Goal: Navigation & Orientation: Find specific page/section

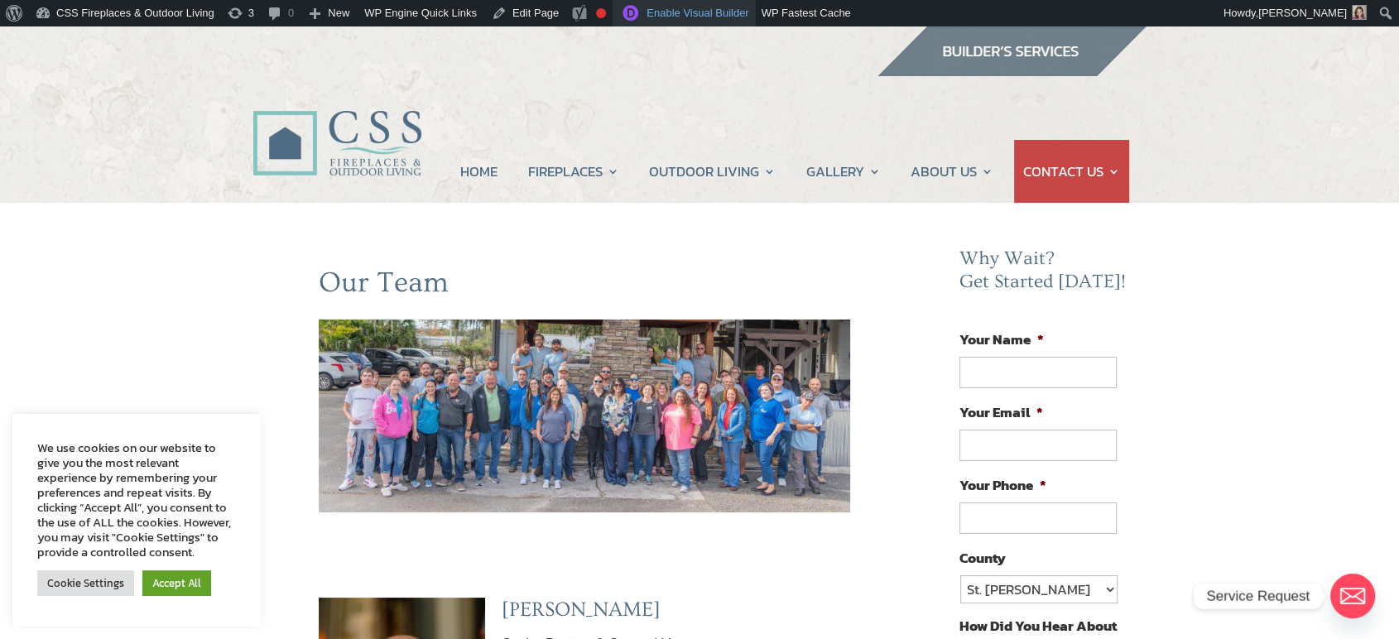
click at [651, 15] on link "Enable Visual Builder" at bounding box center [683, 13] width 142 height 26
click at [964, 51] on img at bounding box center [1011, 51] width 270 height 50
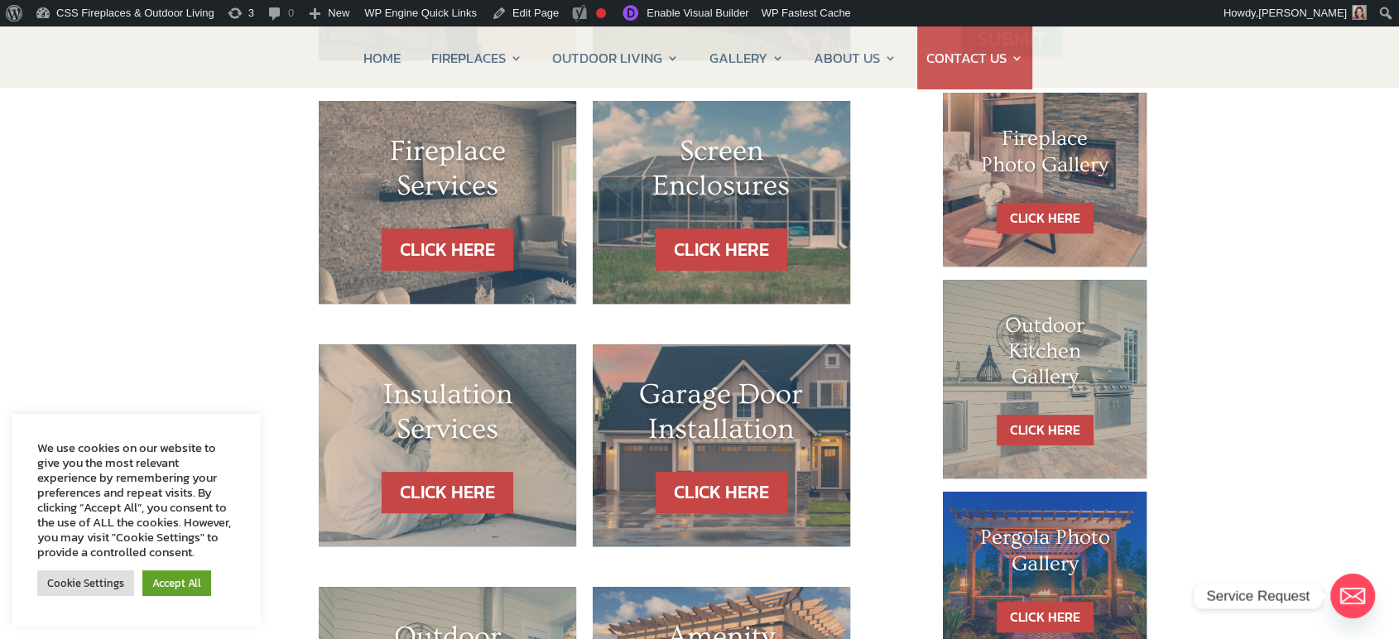
scroll to position [184, 0]
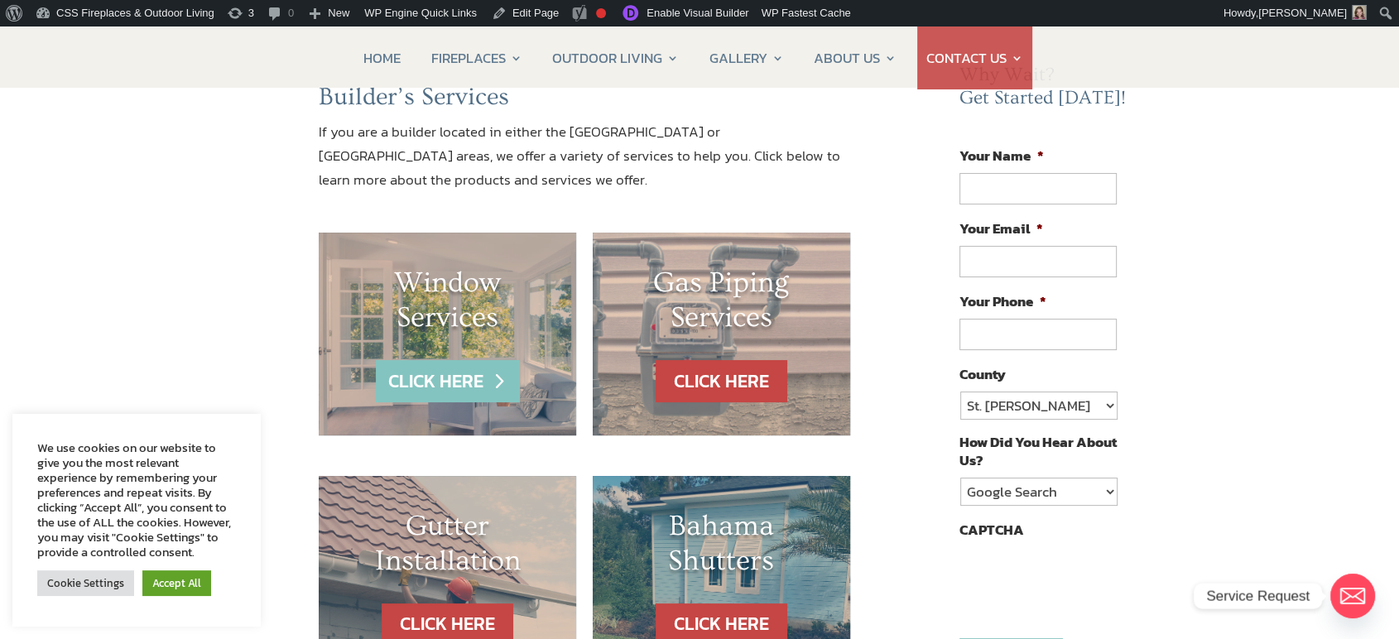
click at [479, 382] on link "CLICK HERE" at bounding box center [448, 381] width 144 height 42
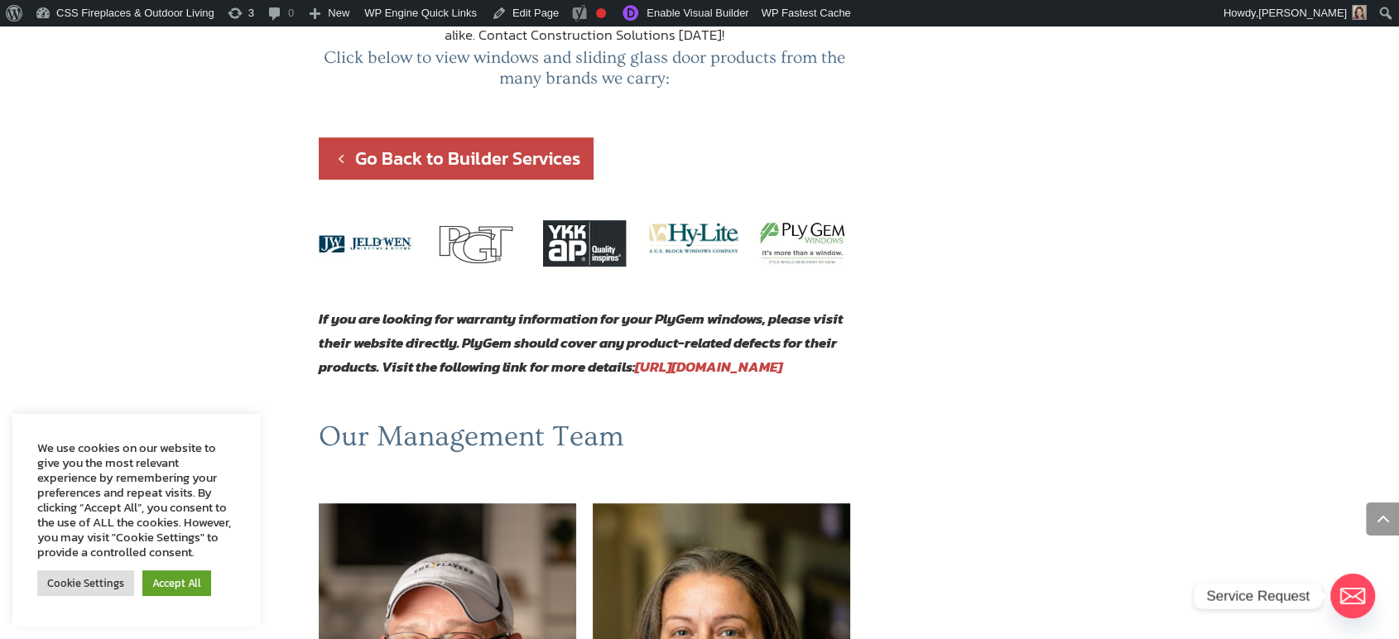
scroll to position [1103, 0]
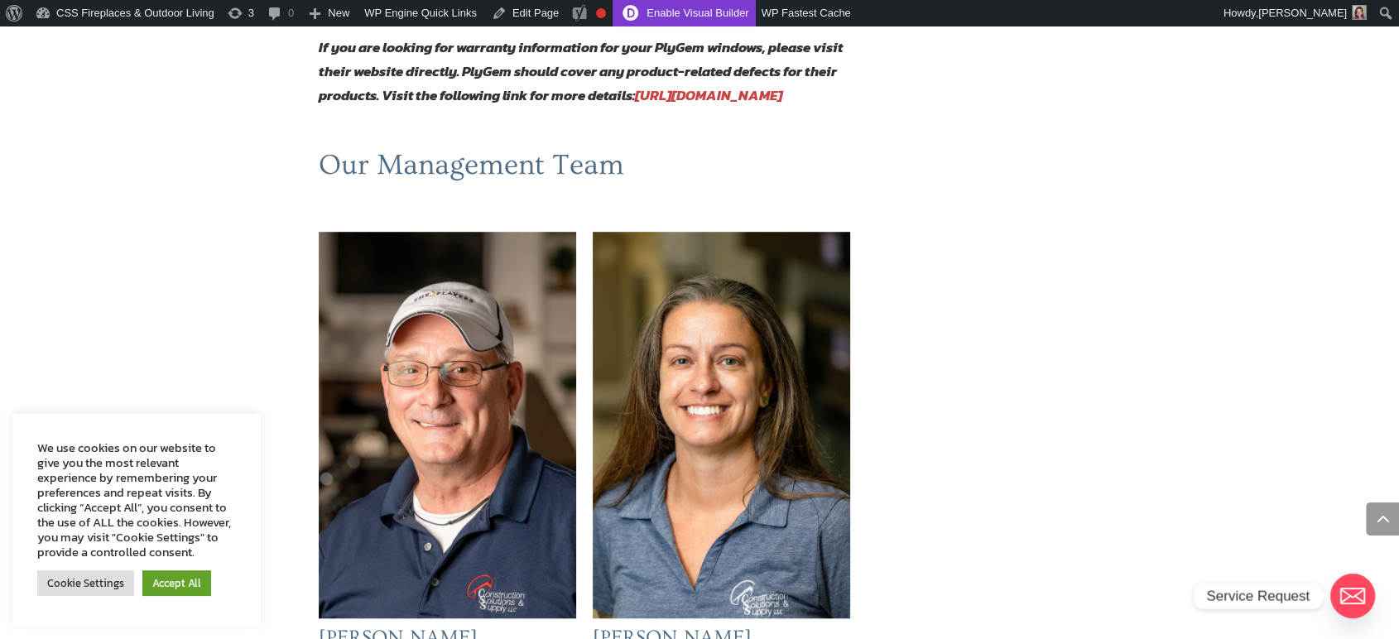
click at [694, 9] on link "Enable Visual Builder" at bounding box center [683, 13] width 142 height 26
